Goal: Information Seeking & Learning: Learn about a topic

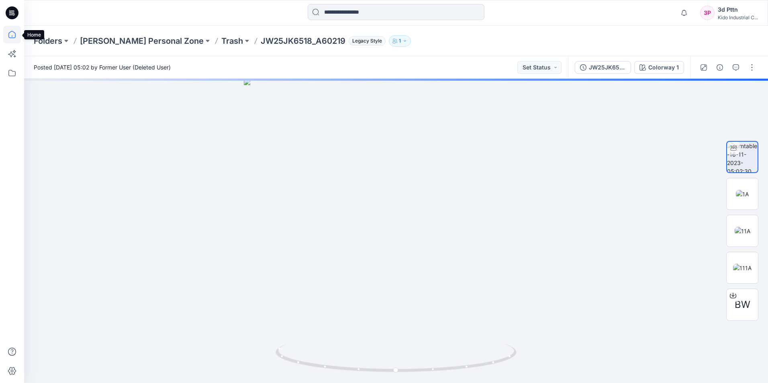
click at [10, 35] on icon at bounding box center [12, 35] width 18 height 18
click at [11, 31] on icon at bounding box center [12, 35] width 18 height 18
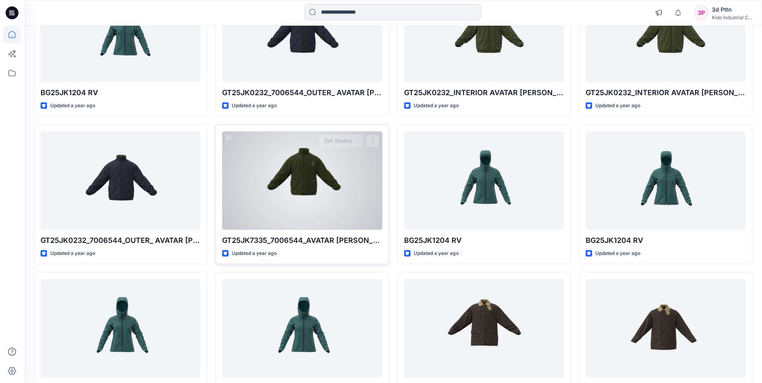
scroll to position [12533, 0]
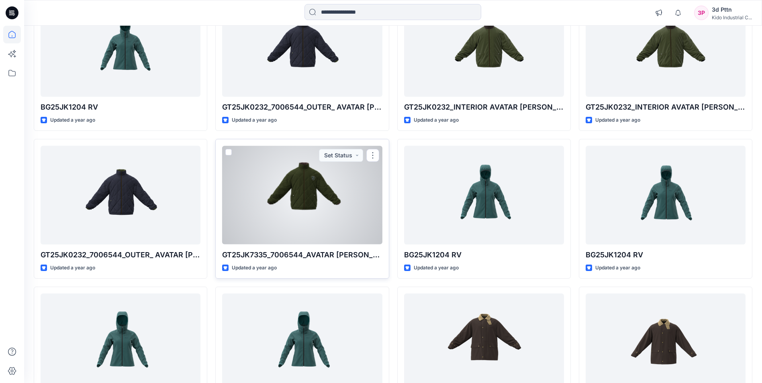
click at [318, 214] on div at bounding box center [302, 195] width 160 height 98
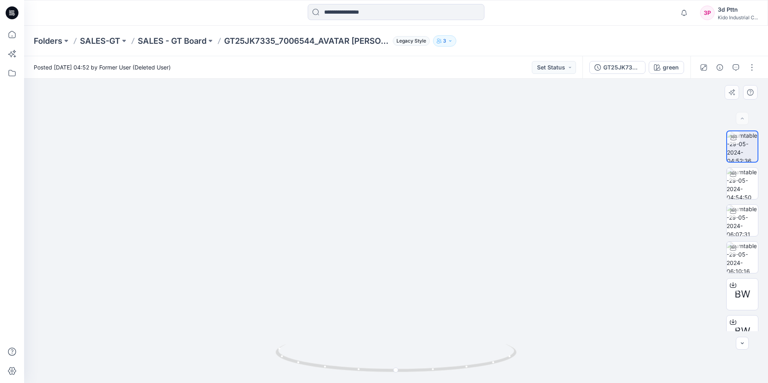
drag, startPoint x: 434, startPoint y: 219, endPoint x: 400, endPoint y: 259, distance: 53.3
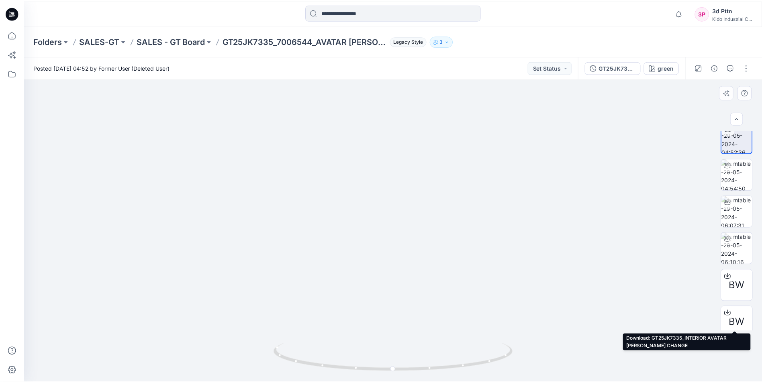
scroll to position [16, 0]
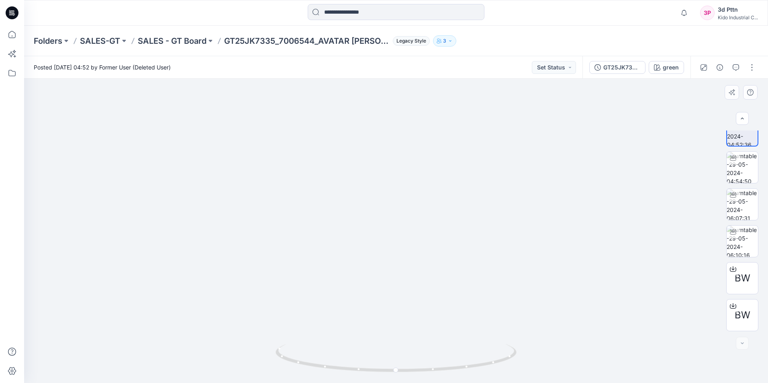
drag, startPoint x: 477, startPoint y: 220, endPoint x: 472, endPoint y: 183, distance: 37.3
drag, startPoint x: 480, startPoint y: 205, endPoint x: 471, endPoint y: 181, distance: 25.7
drag, startPoint x: 466, startPoint y: 184, endPoint x: 460, endPoint y: 159, distance: 25.2
drag, startPoint x: 577, startPoint y: 333, endPoint x: 546, endPoint y: 390, distance: 65.4
drag, startPoint x: 546, startPoint y: 390, endPoint x: 464, endPoint y: 167, distance: 238.3
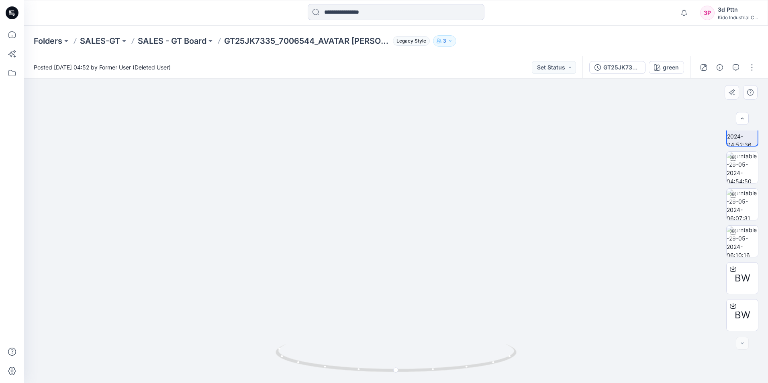
click at [464, 167] on img at bounding box center [376, 147] width 783 height 471
click at [621, 166] on img at bounding box center [376, 147] width 783 height 471
drag, startPoint x: 399, startPoint y: 372, endPoint x: 538, endPoint y: 369, distance: 138.5
click at [538, 369] on div at bounding box center [396, 231] width 744 height 304
click at [594, 177] on img at bounding box center [376, 147] width 783 height 471
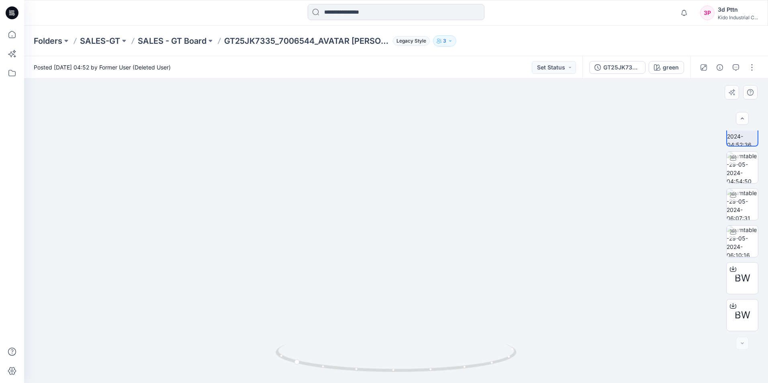
click at [526, 108] on img at bounding box center [376, 147] width 783 height 471
click at [9, 36] on icon at bounding box center [11, 34] width 7 height 7
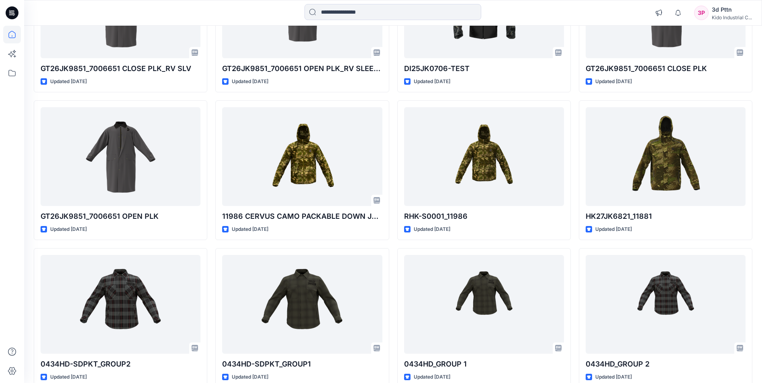
scroll to position [1047, 0]
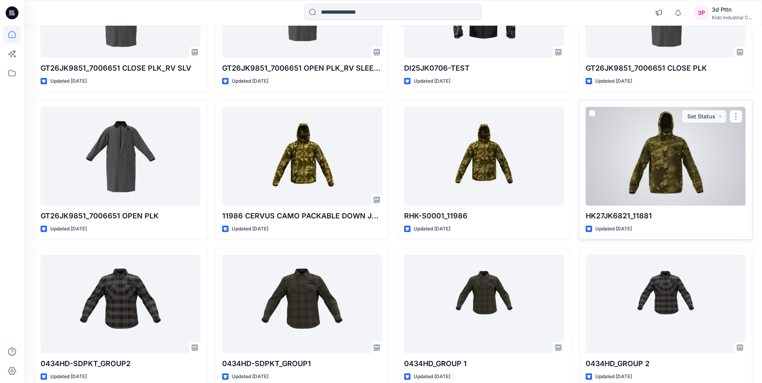
click at [676, 174] on div at bounding box center [665, 156] width 160 height 98
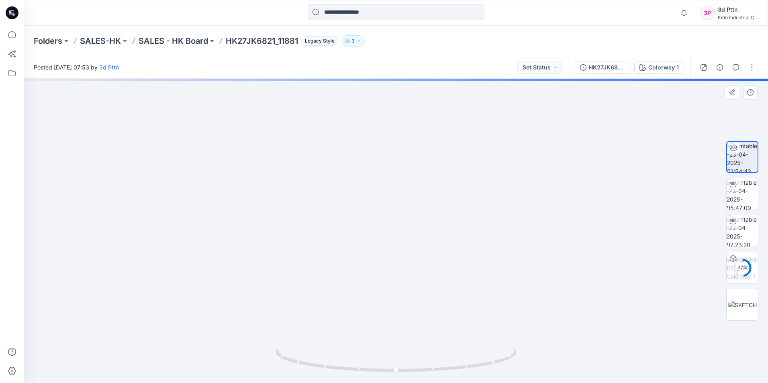
drag, startPoint x: 507, startPoint y: 225, endPoint x: 514, endPoint y: 150, distance: 75.4
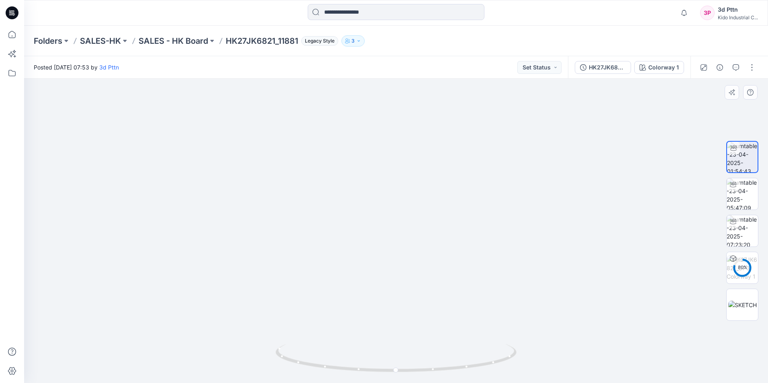
drag, startPoint x: 541, startPoint y: 209, endPoint x: 538, endPoint y: 185, distance: 24.4
drag, startPoint x: 451, startPoint y: 225, endPoint x: 448, endPoint y: 279, distance: 54.7
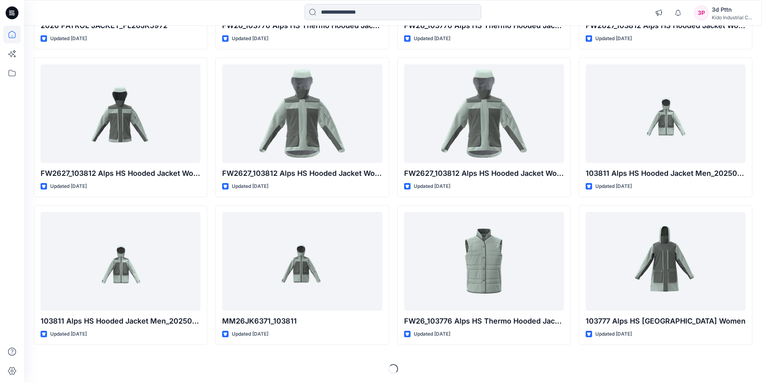
scroll to position [4193, 0]
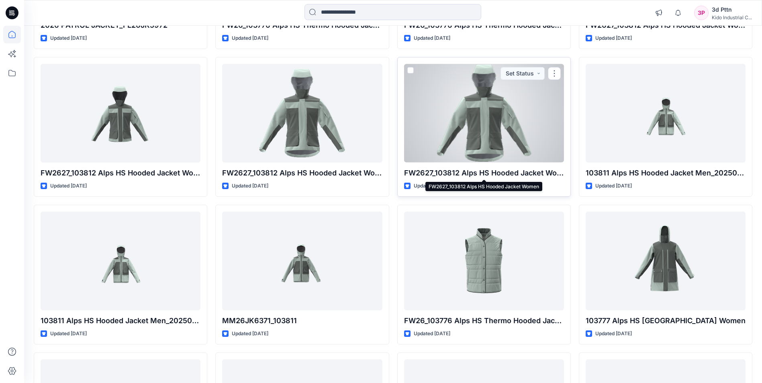
click at [482, 172] on p "FW2627_103812 Alps HS Hooded Jacket Women" at bounding box center [484, 172] width 160 height 11
click at [485, 170] on p "FW2627_103812 Alps HS Hooded Jacket Women" at bounding box center [484, 172] width 160 height 11
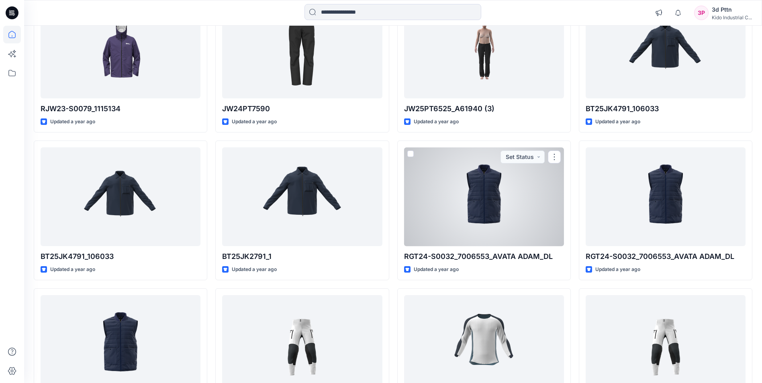
scroll to position [11484, 0]
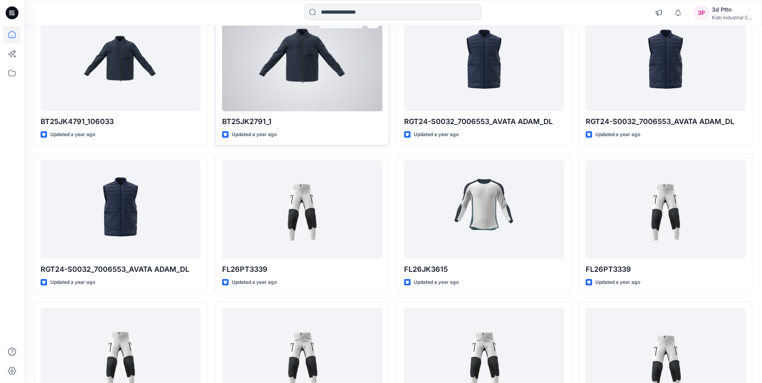
click at [318, 65] on div at bounding box center [302, 61] width 160 height 98
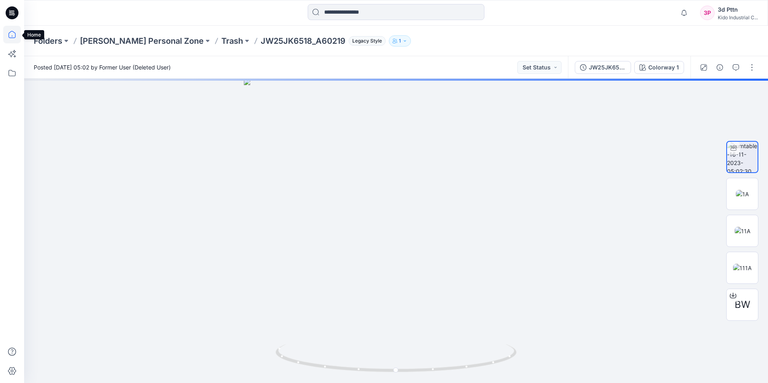
click at [11, 35] on icon at bounding box center [12, 35] width 18 height 18
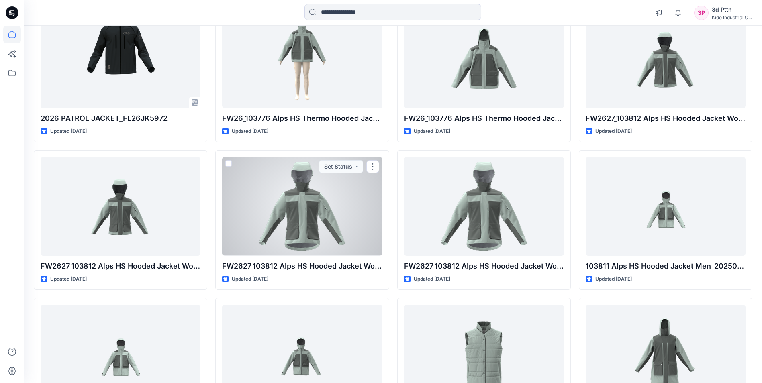
scroll to position [4109, 0]
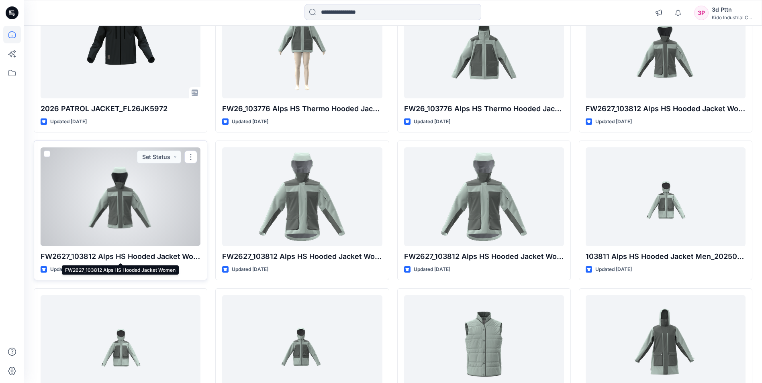
click at [138, 257] on p "FW2627_103812 Alps HS Hooded Jacket Women" at bounding box center [121, 256] width 160 height 11
click at [133, 224] on div at bounding box center [121, 196] width 160 height 98
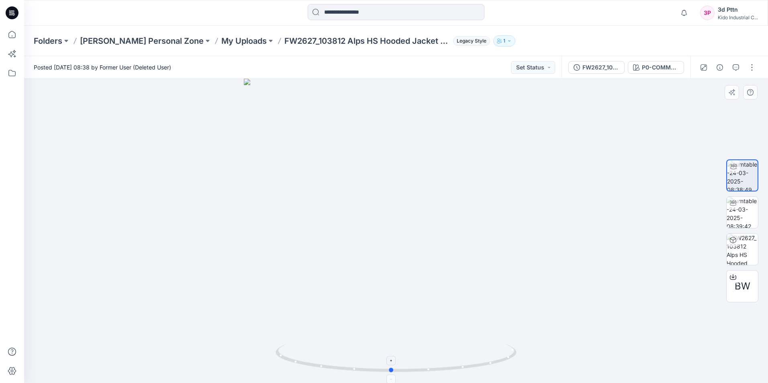
drag, startPoint x: 398, startPoint y: 373, endPoint x: 393, endPoint y: 379, distance: 8.4
click at [393, 374] on icon at bounding box center [396, 359] width 243 height 30
click at [496, 215] on div at bounding box center [396, 231] width 744 height 304
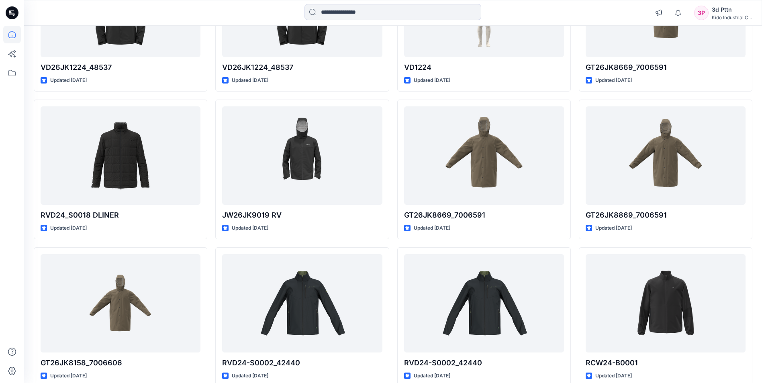
scroll to position [8100, 0]
